Goal: Information Seeking & Learning: Find specific fact

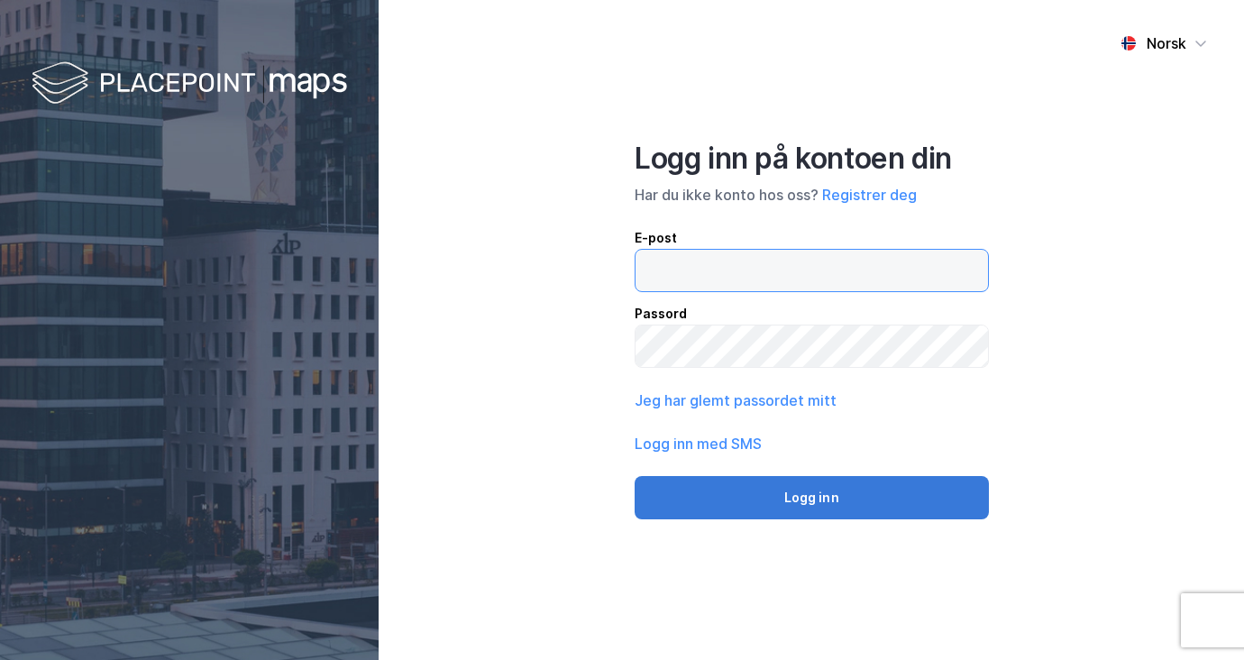
type input "khj@utleiemegleren.no"
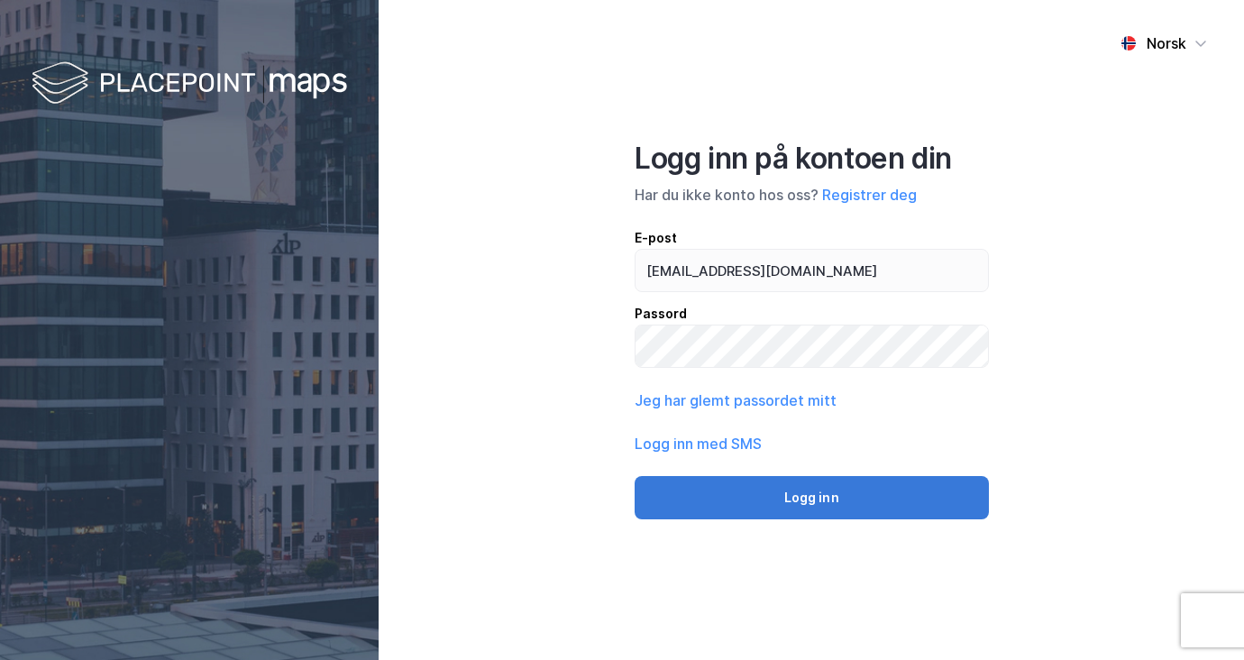
click at [775, 507] on button "Logg inn" at bounding box center [812, 497] width 354 height 43
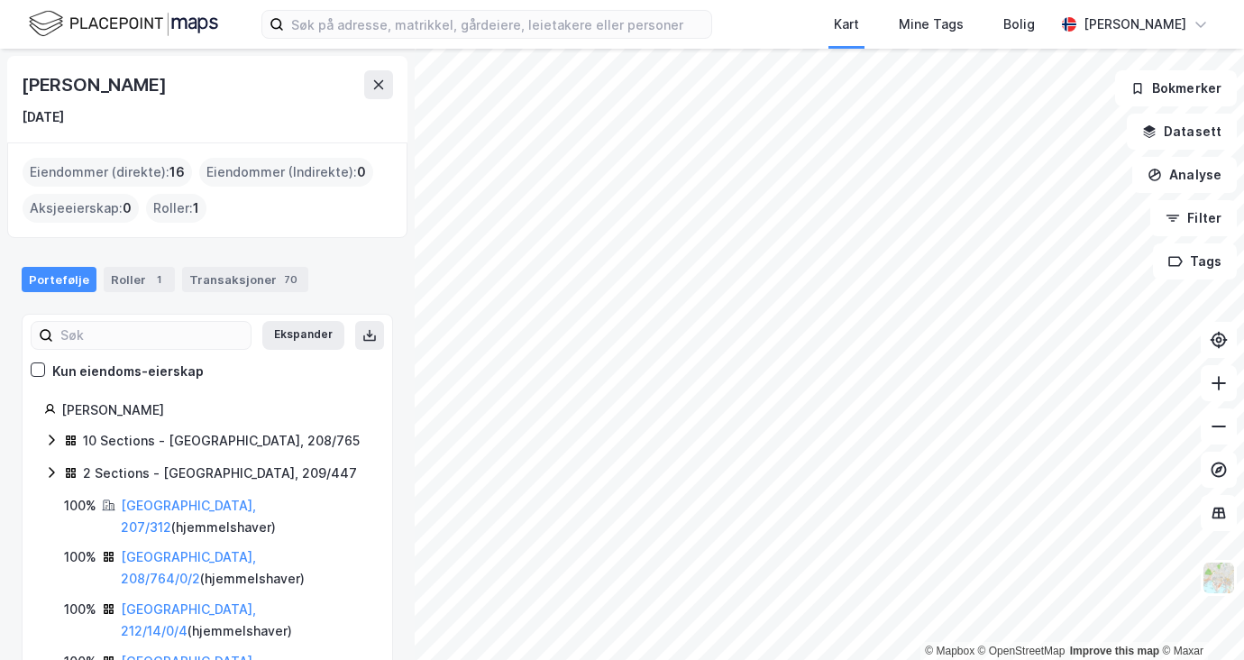
click at [45, 437] on icon at bounding box center [51, 440] width 14 height 14
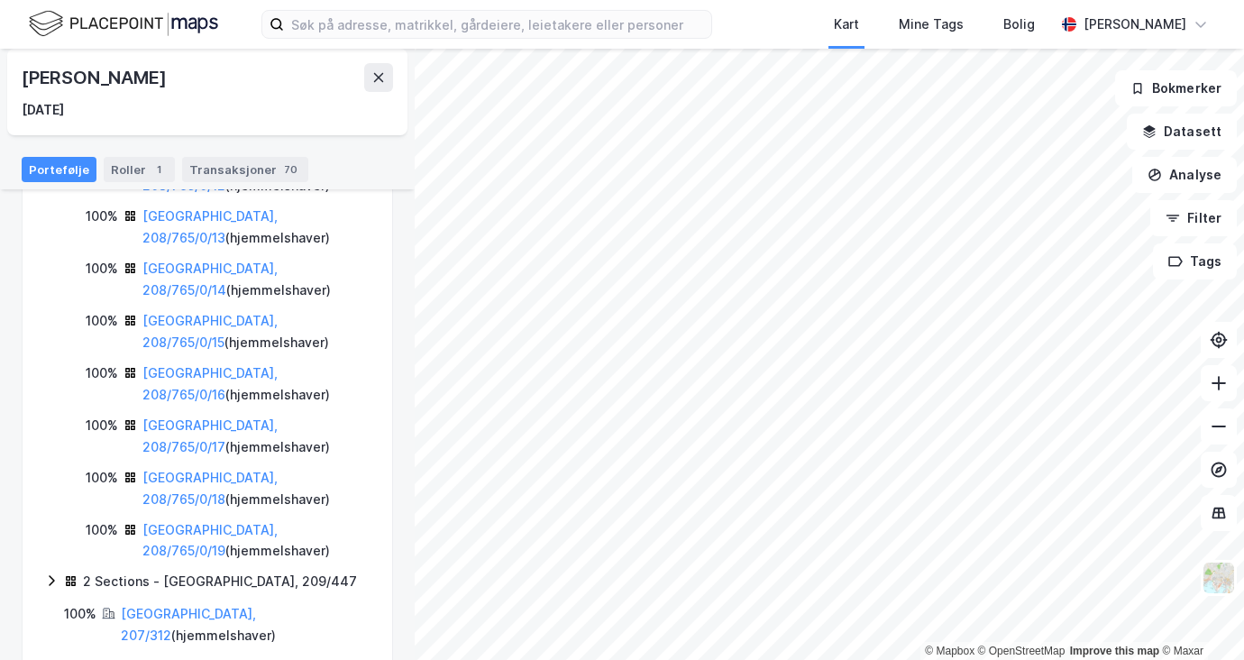
scroll to position [514, 0]
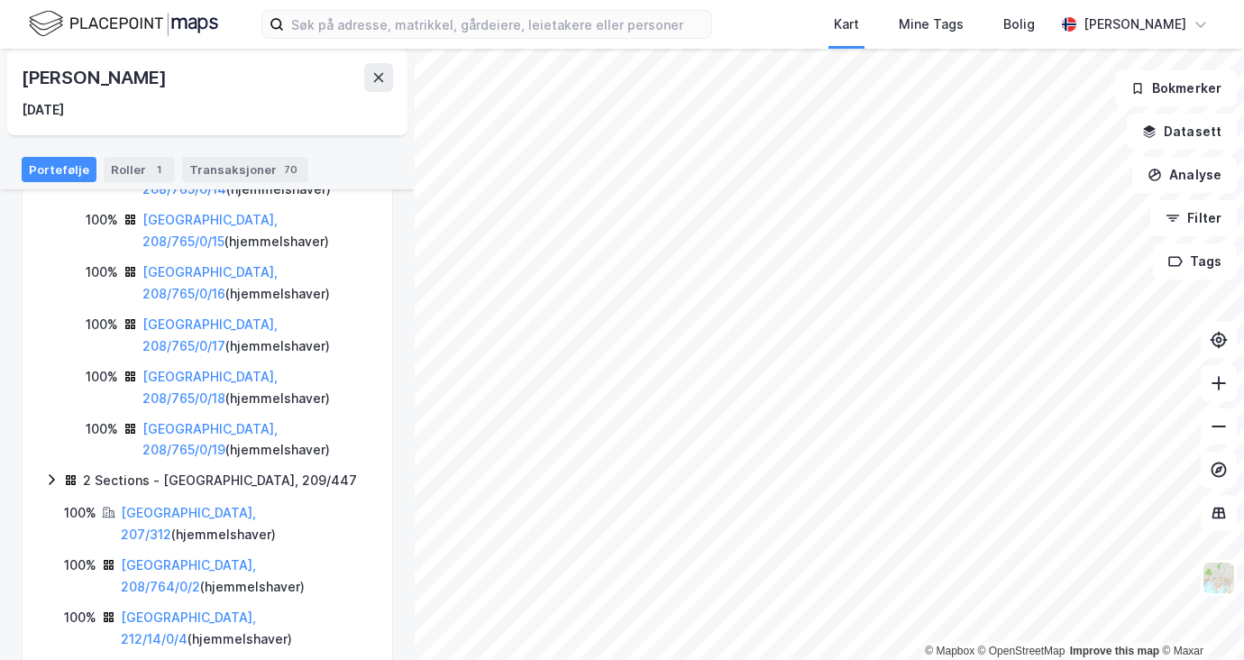
click at [50, 477] on icon at bounding box center [51, 479] width 14 height 14
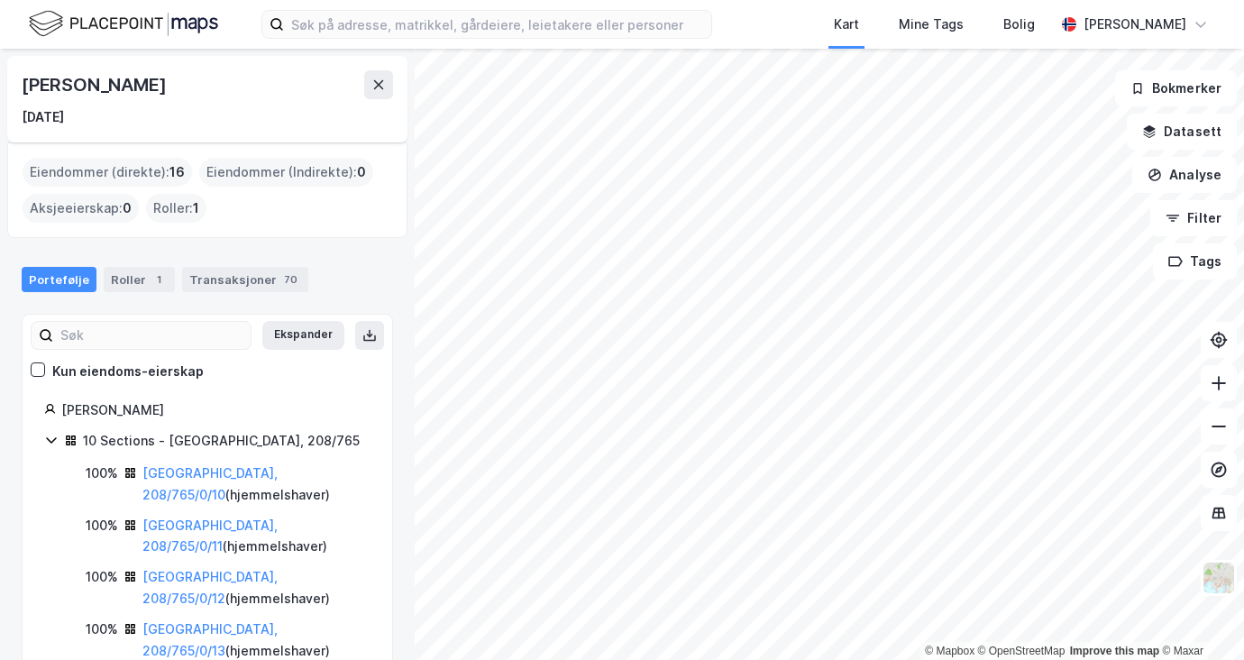
scroll to position [0, 0]
drag, startPoint x: 207, startPoint y: 409, endPoint x: 64, endPoint y: 412, distance: 143.3
click at [64, 412] on div "Aamlid Jan Olav Wilborn" at bounding box center [215, 410] width 309 height 22
copy div "Aamlid Jan Olav Wilborn"
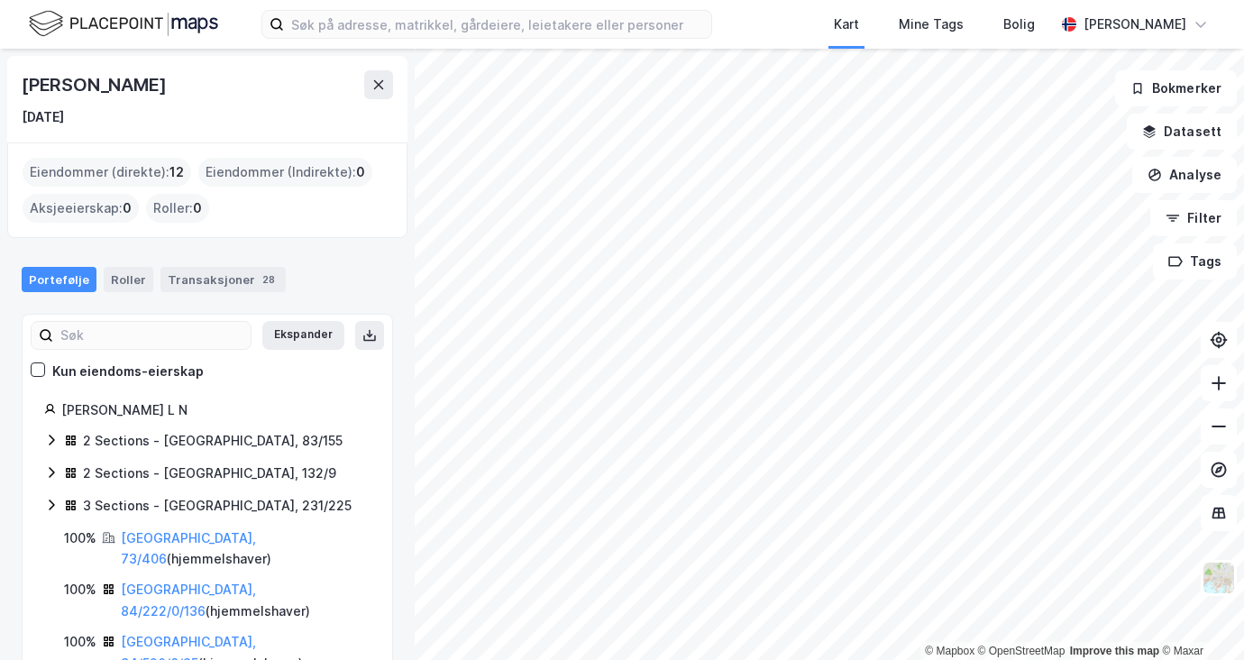
scroll to position [55, 0]
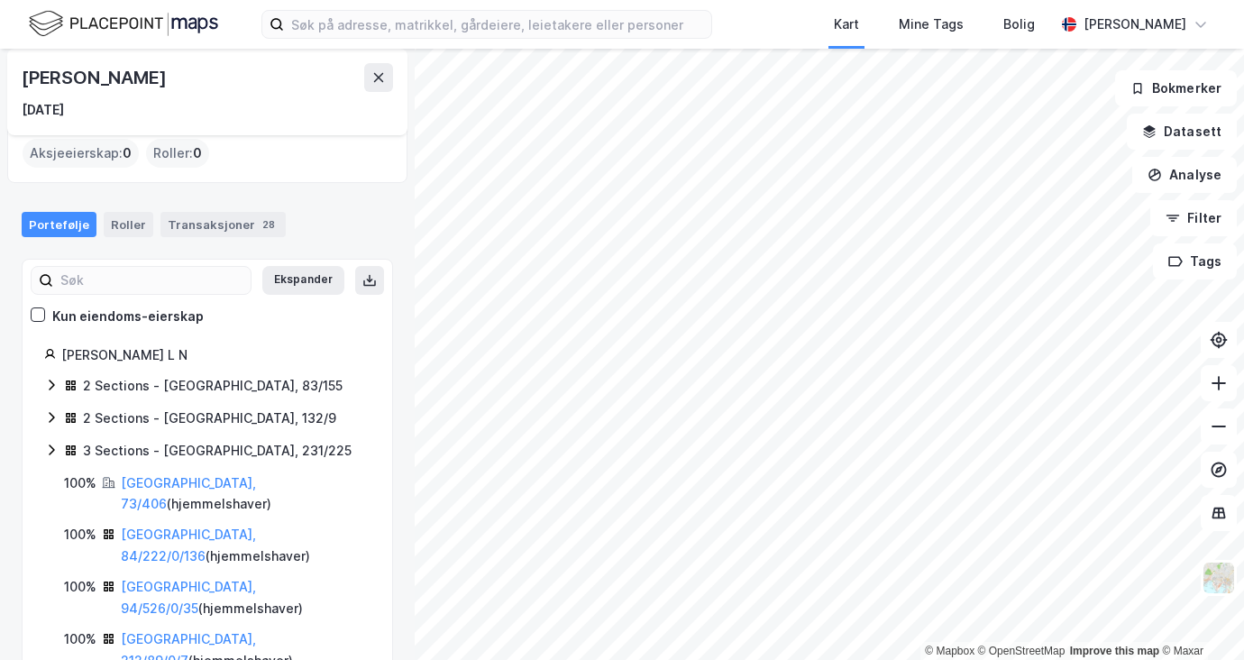
drag, startPoint x: 306, startPoint y: 76, endPoint x: 22, endPoint y: 71, distance: 284.0
click at [22, 71] on div "[PERSON_NAME]" at bounding box center [207, 77] width 371 height 29
copy div "[PERSON_NAME]"
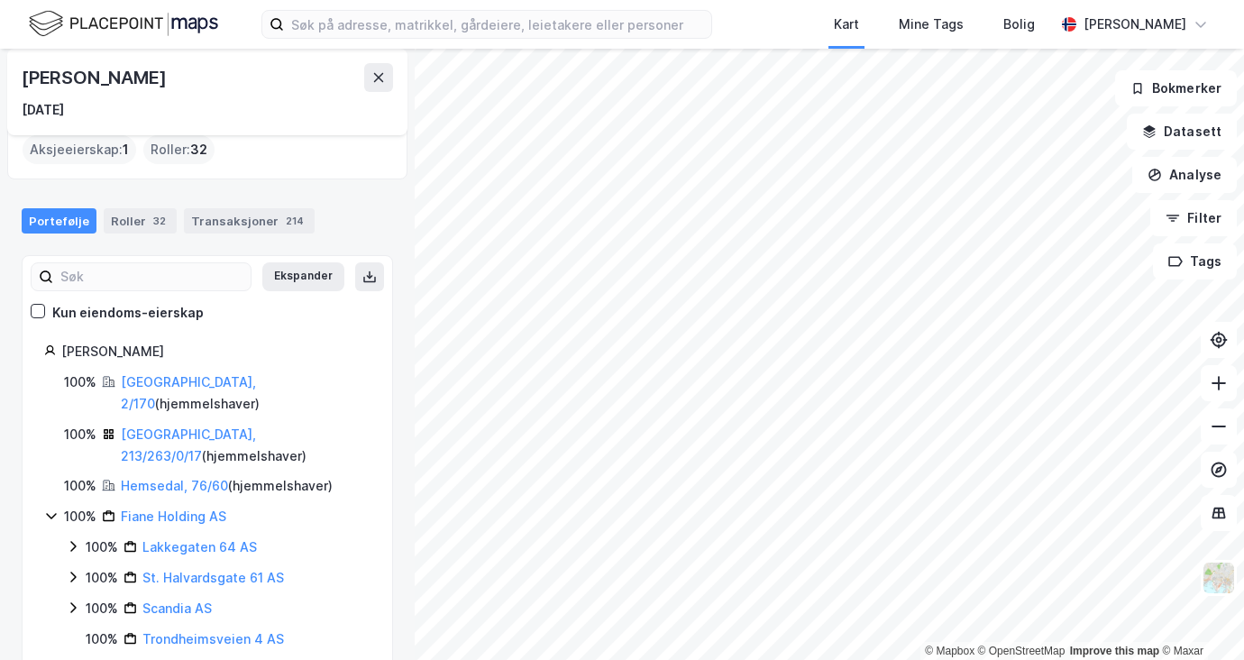
scroll to position [79, 0]
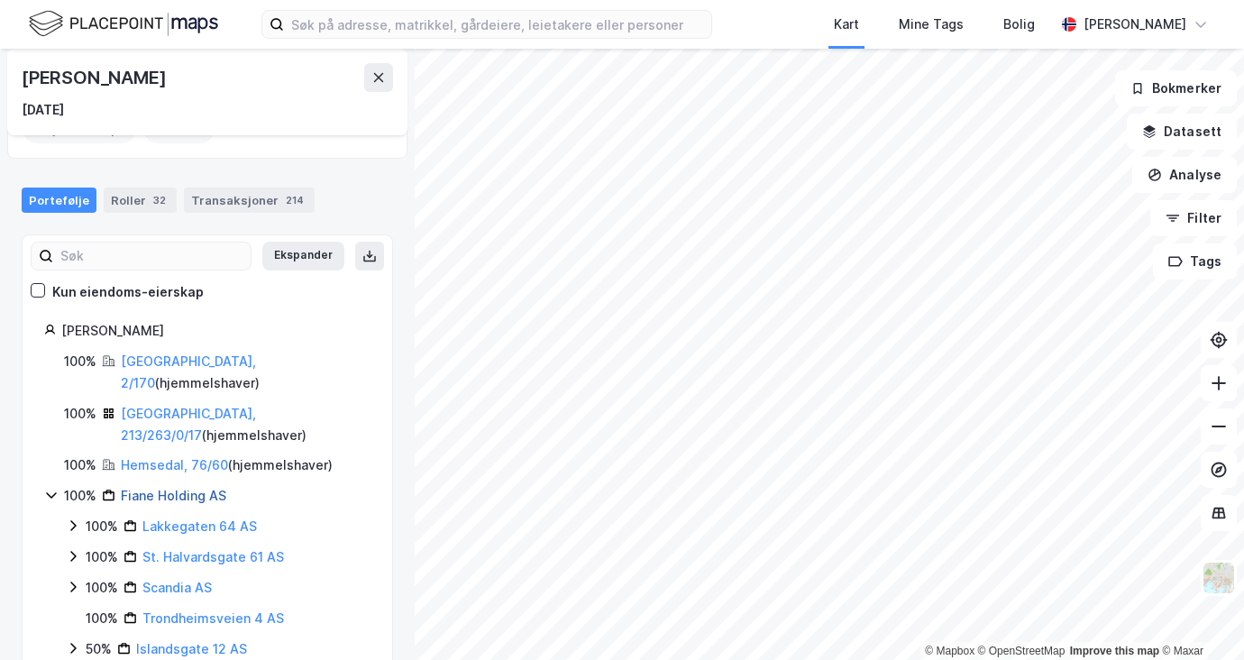
click at [206, 488] on link "Fiane Holding AS" at bounding box center [173, 495] width 105 height 15
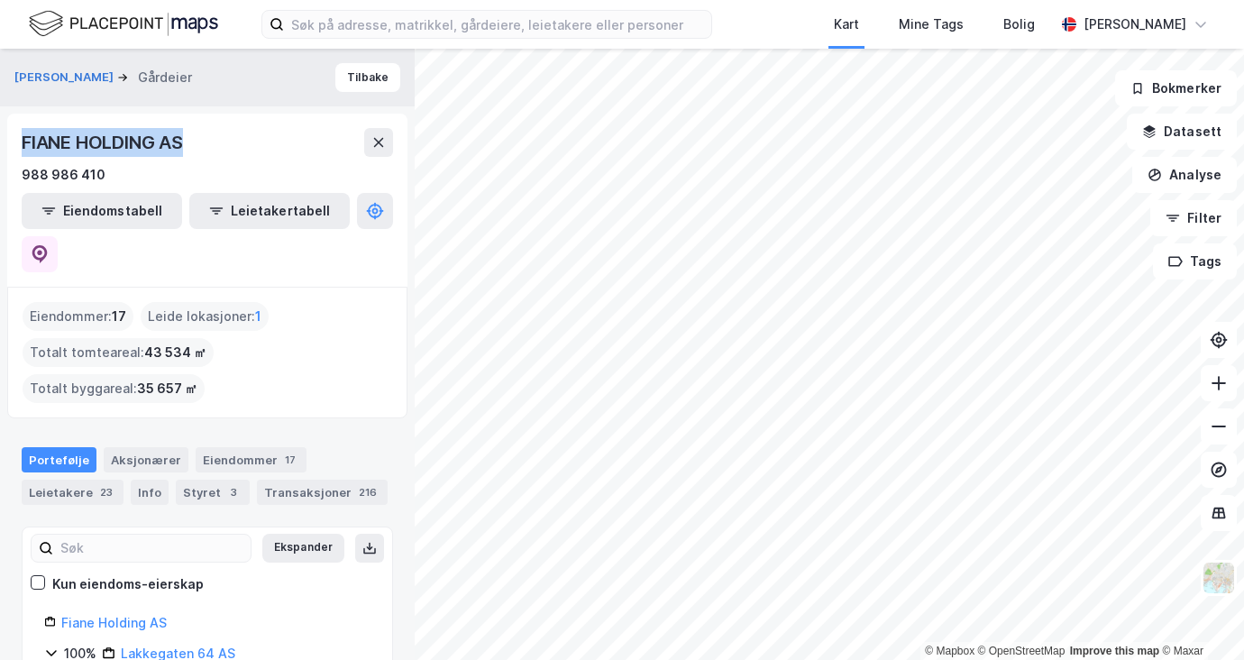
drag, startPoint x: 193, startPoint y: 146, endPoint x: 22, endPoint y: 149, distance: 171.3
click at [22, 149] on div "FIANE HOLDING AS" at bounding box center [207, 142] width 371 height 29
copy div "FIANE HOLDING AS"
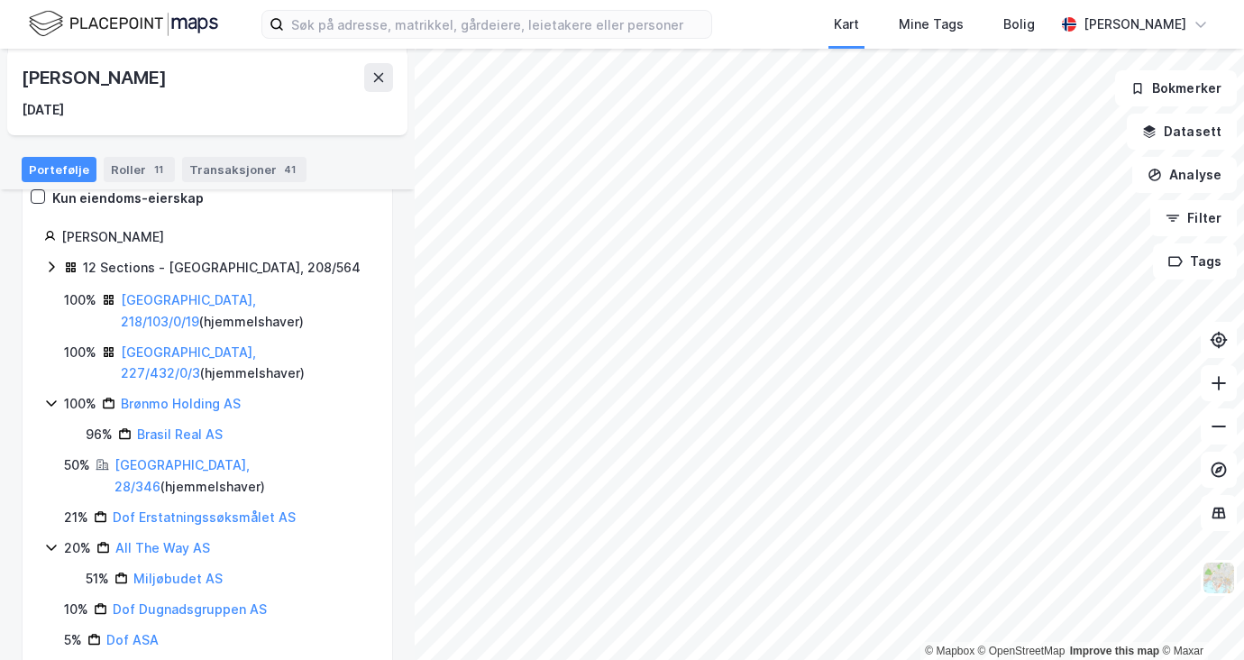
scroll to position [83, 0]
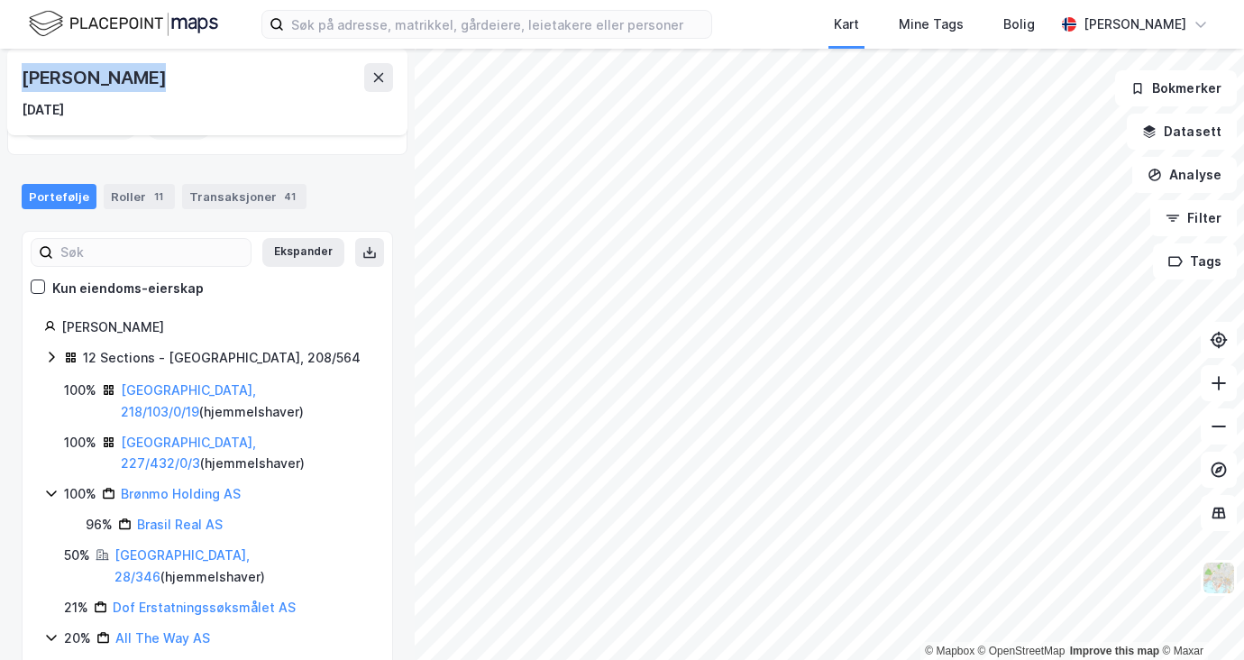
drag, startPoint x: 164, startPoint y: 80, endPoint x: 20, endPoint y: 78, distance: 144.2
click at [20, 78] on div "Bjarte Brønmo 20. feb. 1966" at bounding box center [207, 92] width 400 height 87
copy div "Bjarte Brønmo"
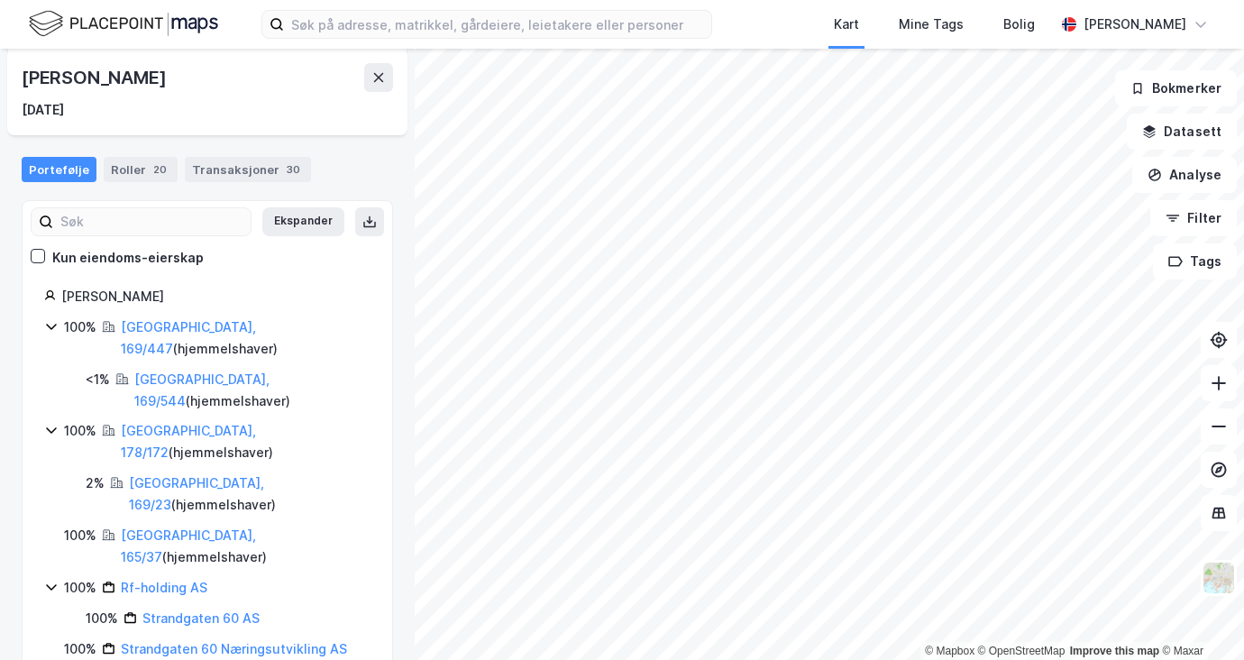
scroll to position [23, 0]
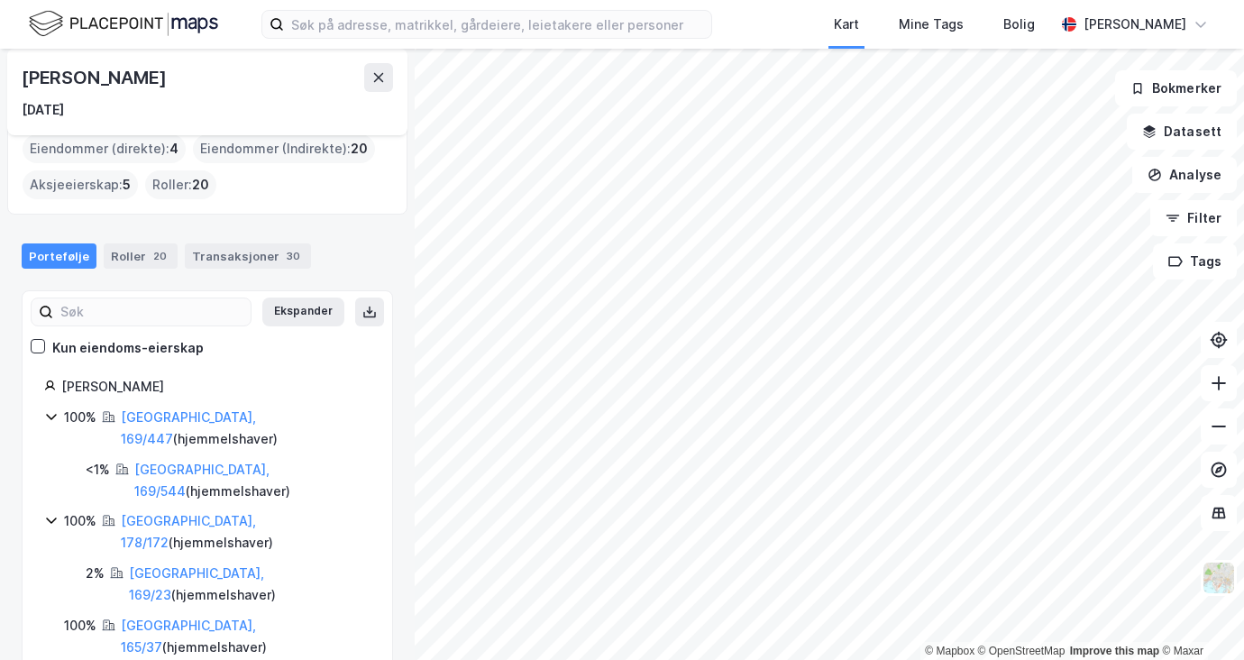
drag, startPoint x: 173, startPoint y: 387, endPoint x: 62, endPoint y: 381, distance: 111.0
click at [62, 381] on div "[PERSON_NAME]" at bounding box center [215, 387] width 309 height 22
copy div "[PERSON_NAME]"
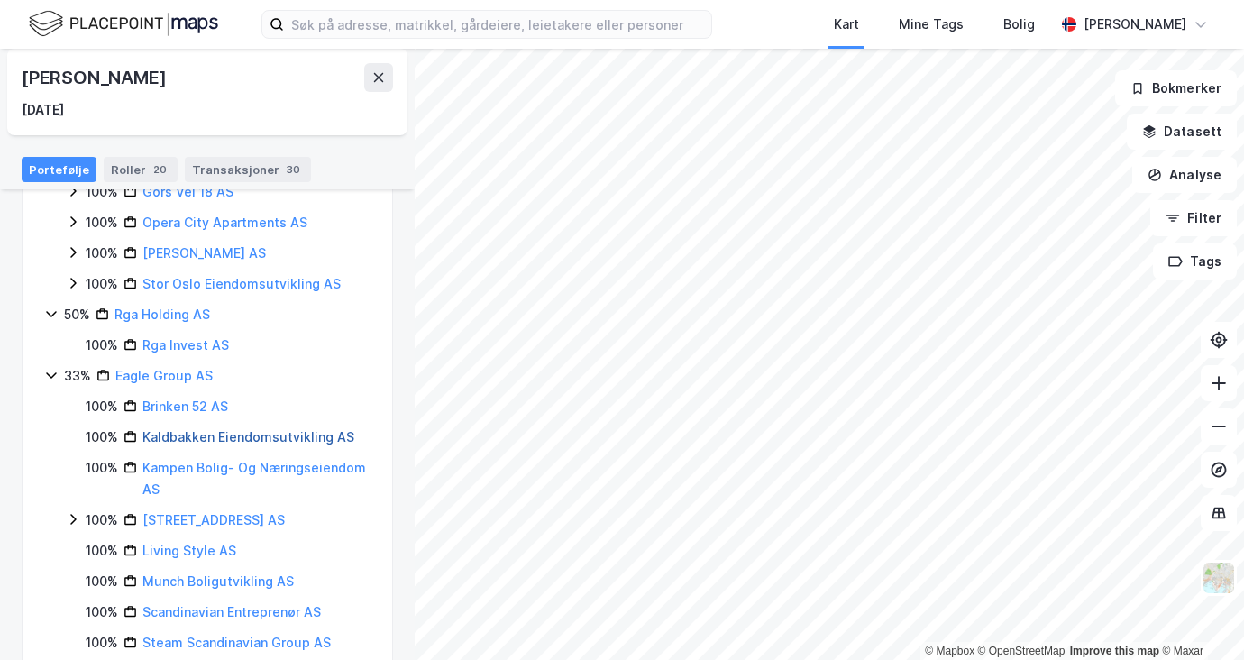
scroll to position [835, 0]
